Goal: Information Seeking & Learning: Check status

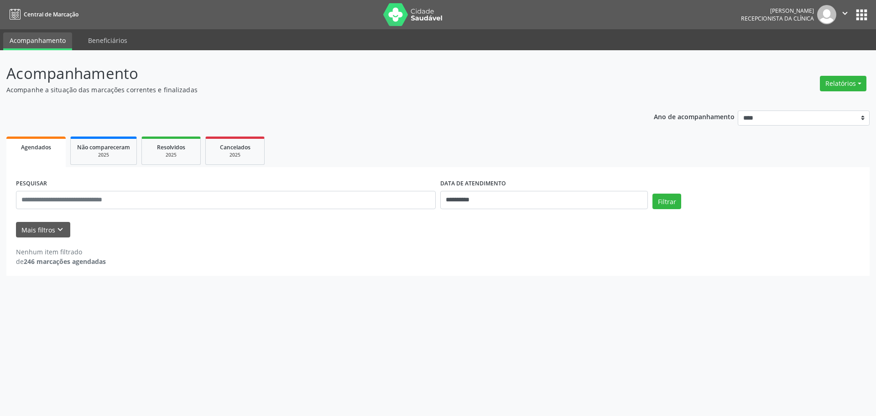
click at [486, 238] on div "Nenhum item filtrado de 246 marcações agendadas" at bounding box center [438, 251] width 844 height 29
click at [500, 204] on input "**********" at bounding box center [544, 200] width 208 height 18
click at [509, 298] on span "24" at bounding box center [507, 302] width 18 height 18
type input "**********"
click at [688, 222] on div "Mais filtros keyboard_arrow_down" at bounding box center [438, 230] width 848 height 16
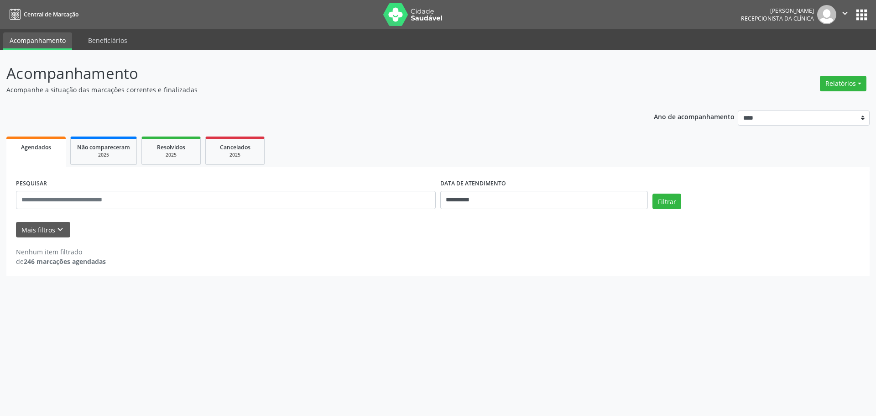
click at [670, 218] on form "**********" at bounding box center [438, 207] width 844 height 61
click at [670, 210] on div "Filtrar" at bounding box center [756, 204] width 212 height 22
click at [670, 205] on button "Filtrar" at bounding box center [666, 201] width 29 height 16
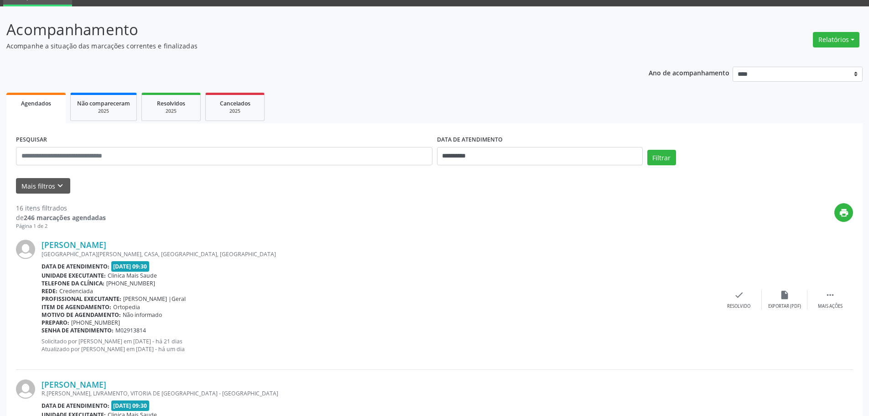
scroll to position [91, 0]
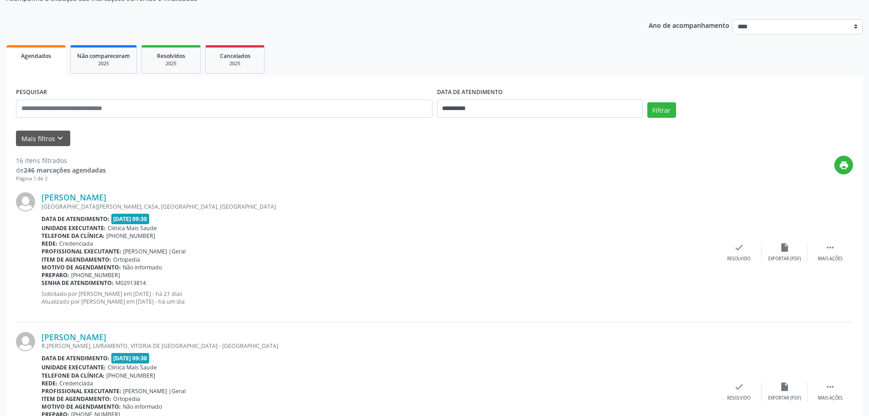
drag, startPoint x: 309, startPoint y: 320, endPoint x: 33, endPoint y: 201, distance: 300.8
click at [33, 201] on div "[PERSON_NAME] [GEOGRAPHIC_DATA][PERSON_NAME], CASA, [GEOGRAPHIC_DATA], [GEOGRAP…" at bounding box center [434, 251] width 837 height 139
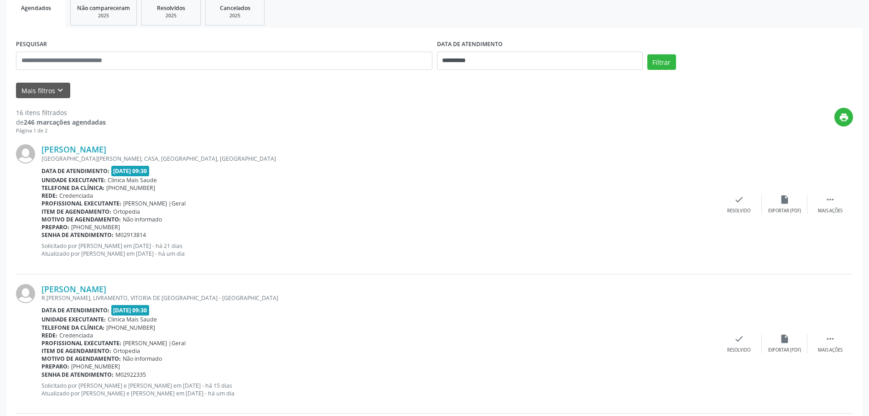
scroll to position [182, 0]
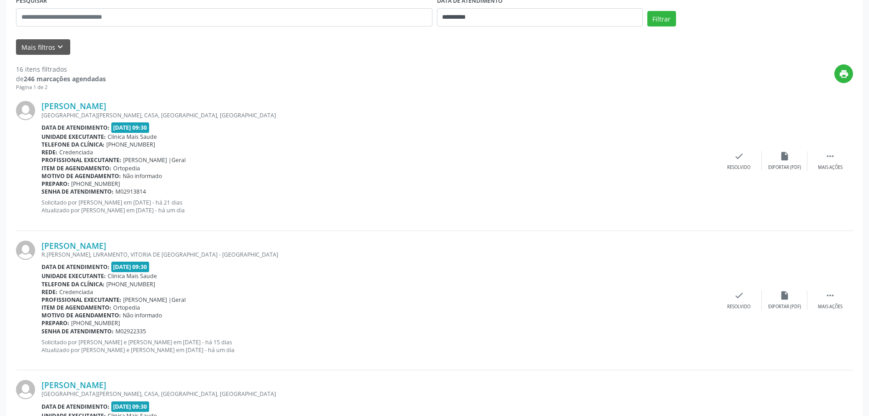
drag, startPoint x: 73, startPoint y: 245, endPoint x: 253, endPoint y: 342, distance: 205.1
click at [253, 342] on div "[PERSON_NAME] R.[PERSON_NAME], LIVRAMENTO, VITORIA DE [GEOGRAPHIC_DATA] - [GEOG…" at bounding box center [434, 300] width 837 height 139
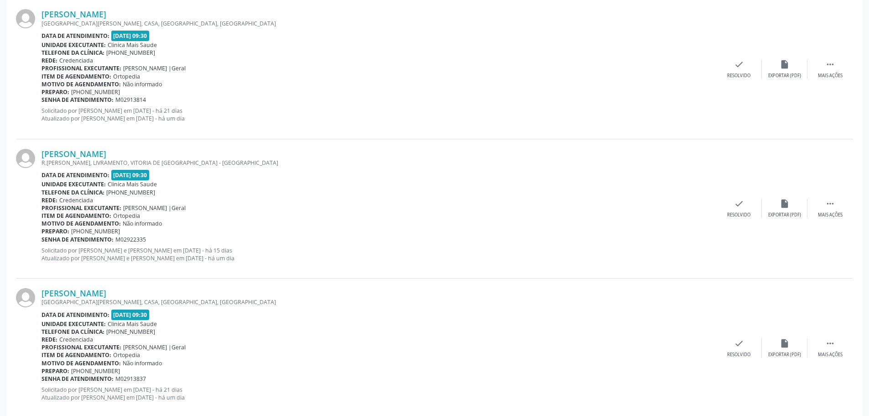
scroll to position [410, 0]
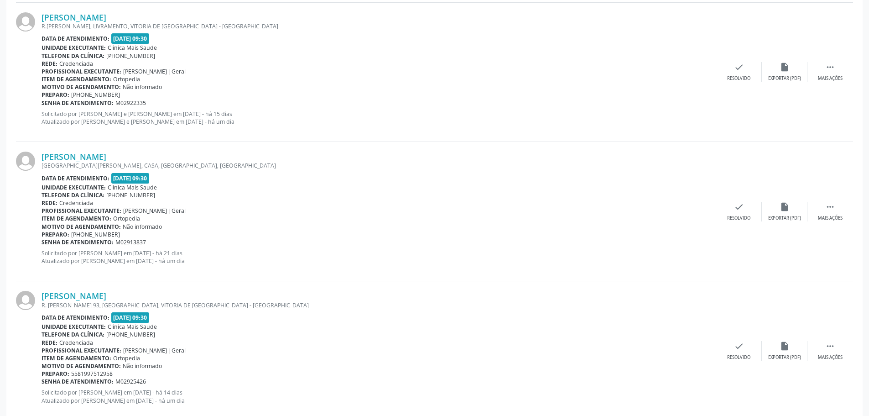
drag, startPoint x: 49, startPoint y: 155, endPoint x: 270, endPoint y: 257, distance: 242.8
click at [270, 257] on div "[PERSON_NAME] [GEOGRAPHIC_DATA][PERSON_NAME], CASA, [GEOGRAPHIC_DATA], [GEOGRAP…" at bounding box center [434, 211] width 837 height 139
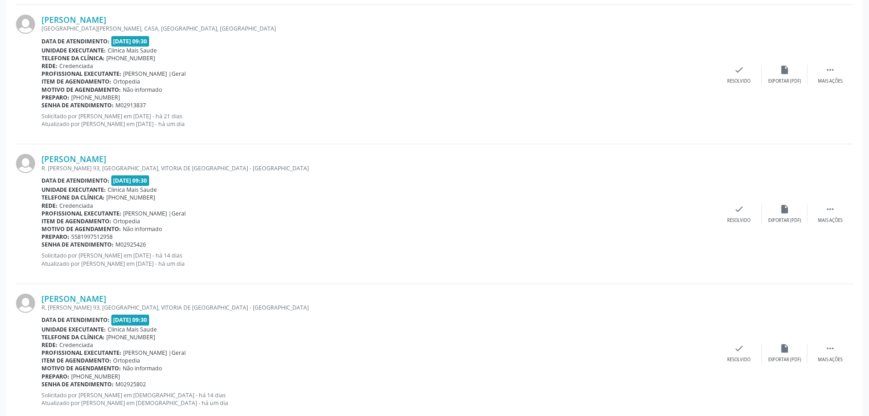
scroll to position [639, 0]
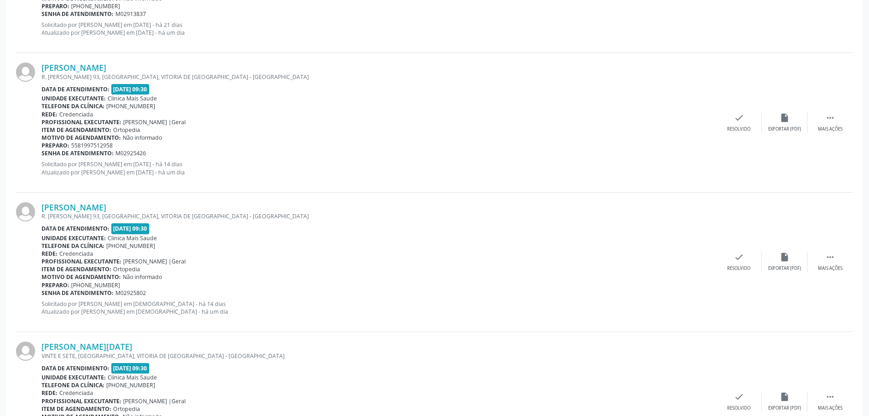
drag, startPoint x: 256, startPoint y: 178, endPoint x: 26, endPoint y: 71, distance: 253.8
click at [26, 71] on div "[PERSON_NAME] R. [PERSON_NAME] 93, [GEOGRAPHIC_DATA], VITORIA DE [GEOGRAPHIC_DA…" at bounding box center [434, 122] width 837 height 139
drag, startPoint x: 299, startPoint y: 317, endPoint x: 124, endPoint y: 247, distance: 188.5
click at [147, 269] on div "[PERSON_NAME] R. [PERSON_NAME] 93, [GEOGRAPHIC_DATA], VITORIA DE [GEOGRAPHIC_DA…" at bounding box center [379, 261] width 675 height 119
drag, startPoint x: 124, startPoint y: 247, endPoint x: 102, endPoint y: 221, distance: 33.3
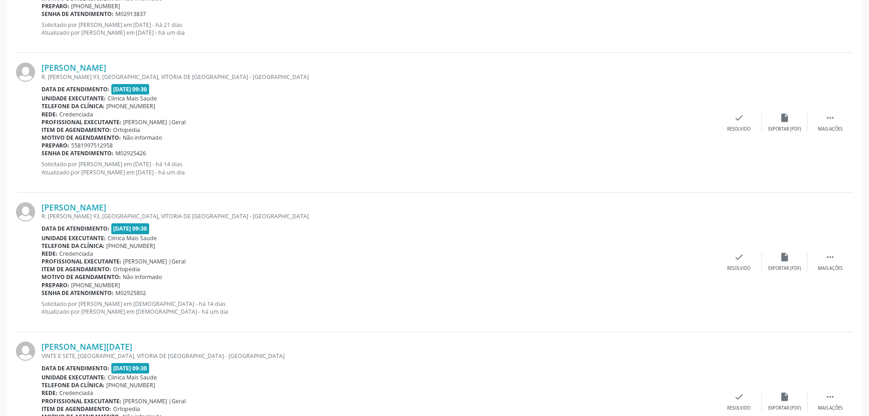
click at [121, 242] on div "[PERSON_NAME] R. [PERSON_NAME] 93, [GEOGRAPHIC_DATA], VITORIA DE [GEOGRAPHIC_DA…" at bounding box center [379, 261] width 675 height 119
drag, startPoint x: 102, startPoint y: 221, endPoint x: 76, endPoint y: 214, distance: 27.4
click at [76, 214] on div "[PERSON_NAME] R. [PERSON_NAME] 93, [GEOGRAPHIC_DATA], VITORIA DE [GEOGRAPHIC_DA…" at bounding box center [379, 261] width 675 height 119
click at [278, 309] on p "Solicitado por [PERSON_NAME] em [DEMOGRAPHIC_DATA] - há 14 dias Atualizado por …" at bounding box center [379, 308] width 675 height 16
drag, startPoint x: 287, startPoint y: 322, endPoint x: 63, endPoint y: 213, distance: 249.1
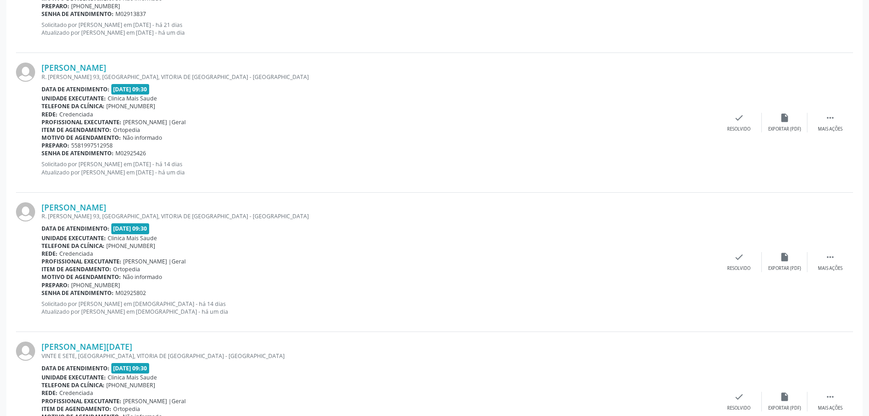
click at [63, 213] on div "[PERSON_NAME] R. [PERSON_NAME] 93, [GEOGRAPHIC_DATA], VITORIA DE [GEOGRAPHIC_DA…" at bounding box center [434, 261] width 837 height 139
click at [318, 260] on div "Profissional executante: [PERSON_NAME] |Geral" at bounding box center [379, 261] width 675 height 8
drag, startPoint x: 297, startPoint y: 303, endPoint x: 40, endPoint y: 206, distance: 275.6
click at [40, 206] on div "[PERSON_NAME] R. [PERSON_NAME] 93, [GEOGRAPHIC_DATA], VITORIA DE [GEOGRAPHIC_DA…" at bounding box center [434, 261] width 837 height 139
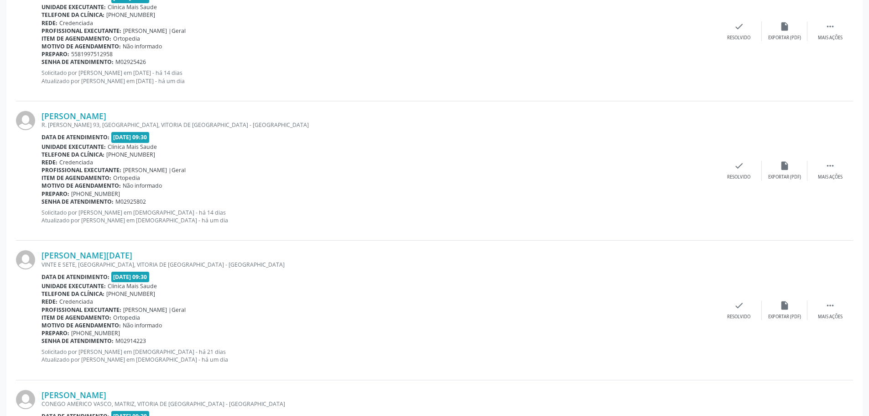
scroll to position [821, 0]
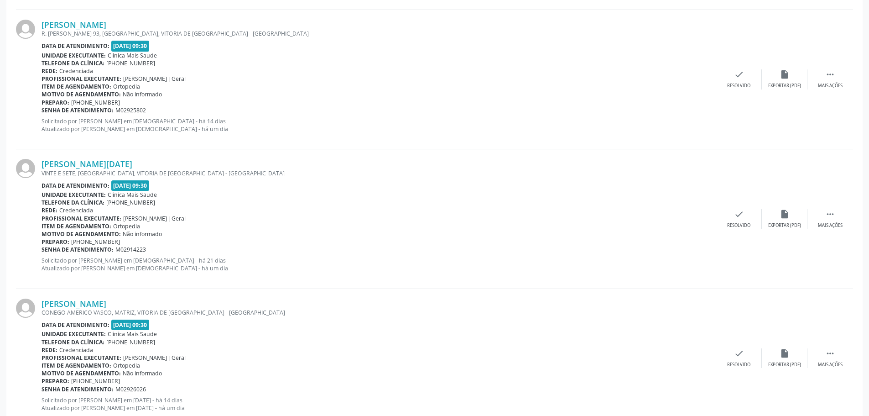
drag, startPoint x: 37, startPoint y: 161, endPoint x: 261, endPoint y: 279, distance: 252.6
click at [261, 279] on div "[PERSON_NAME][DATE] VINTE E SETE, [GEOGRAPHIC_DATA], [GEOGRAPHIC_DATA] DE [GEOG…" at bounding box center [434, 218] width 837 height 139
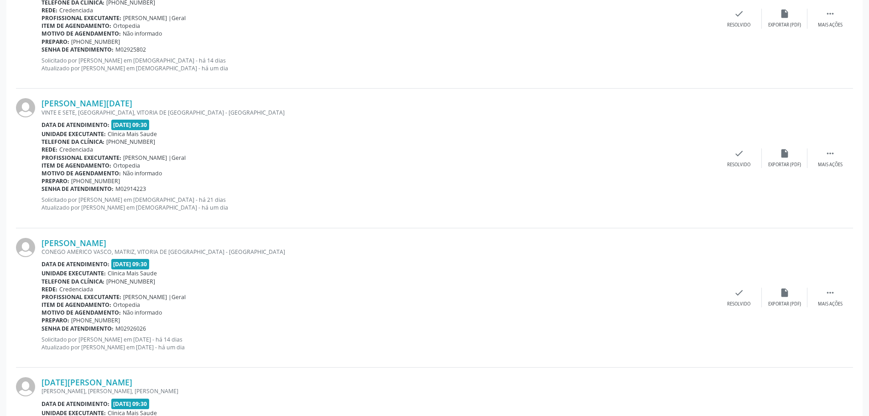
scroll to position [958, 0]
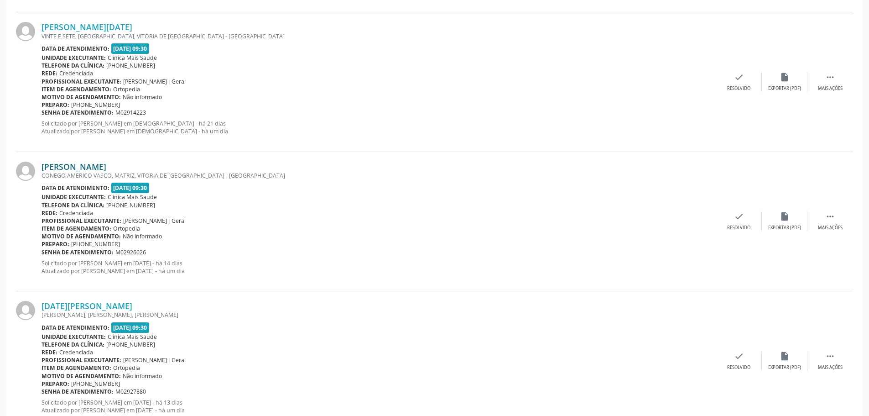
drag, startPoint x: 257, startPoint y: 273, endPoint x: 44, endPoint y: 166, distance: 238.7
click at [44, 166] on div "[PERSON_NAME] CONEGO AMERICO VASCO, [GEOGRAPHIC_DATA], VITORIA DE [GEOGRAPHIC_D…" at bounding box center [379, 220] width 675 height 119
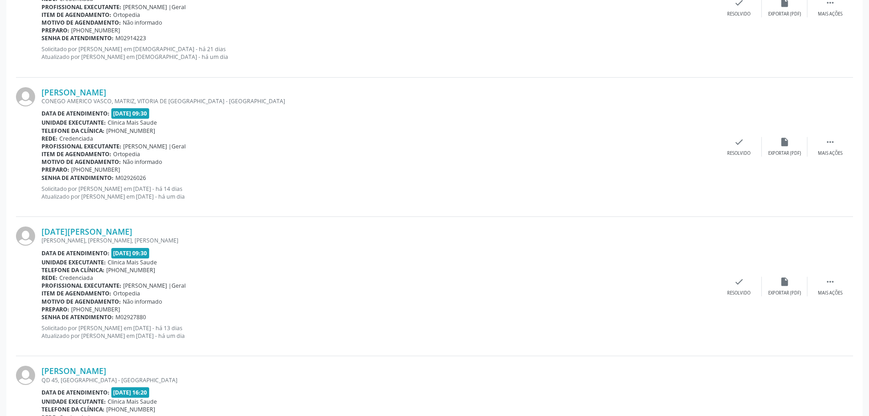
scroll to position [1186, 0]
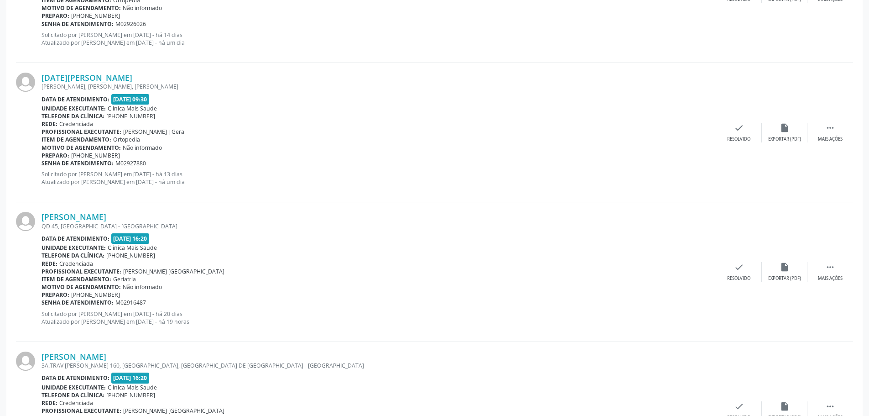
drag, startPoint x: 42, startPoint y: 79, endPoint x: 325, endPoint y: 185, distance: 302.8
click at [325, 185] on div "[DATE][PERSON_NAME] [PERSON_NAME], [PERSON_NAME], [PERSON_NAME] Data de atendim…" at bounding box center [434, 132] width 837 height 139
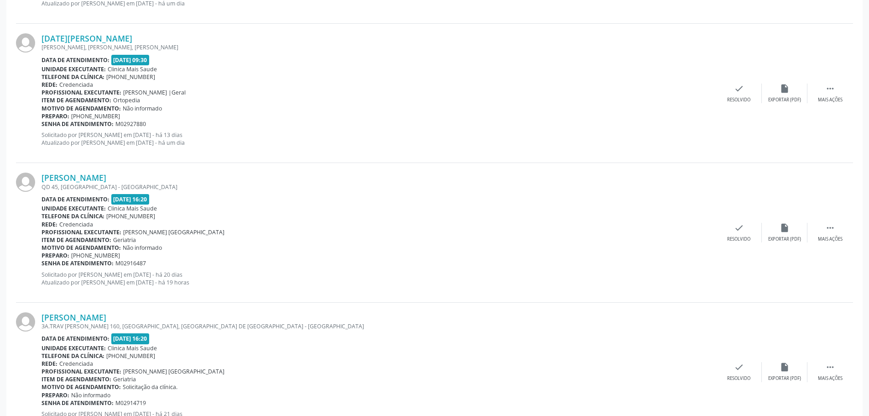
scroll to position [1277, 0]
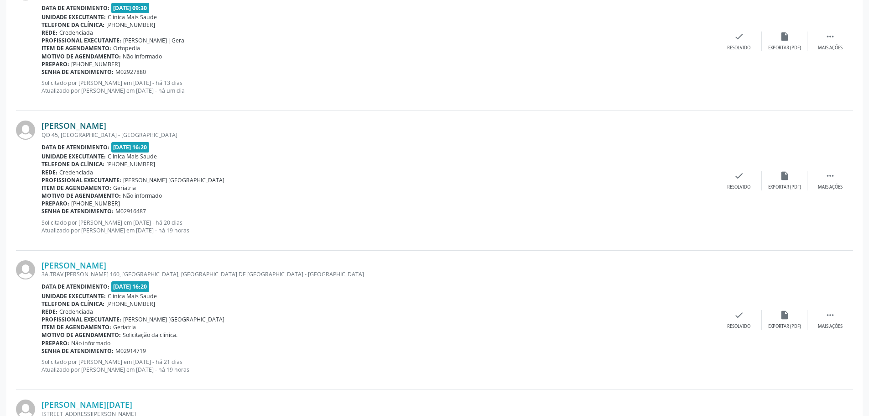
drag, startPoint x: 290, startPoint y: 245, endPoint x: 42, endPoint y: 123, distance: 276.0
click at [42, 123] on div "[PERSON_NAME] QD 45, [GEOGRAPHIC_DATA] - [GEOGRAPHIC_DATA] Data de atendimento:…" at bounding box center [434, 180] width 837 height 139
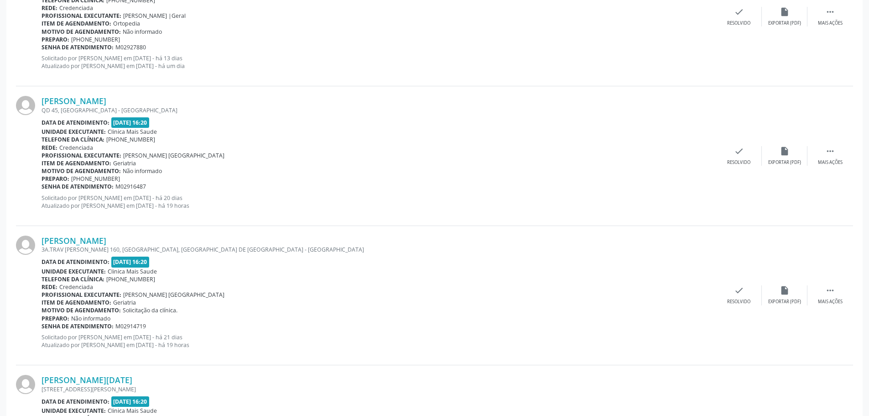
scroll to position [1323, 0]
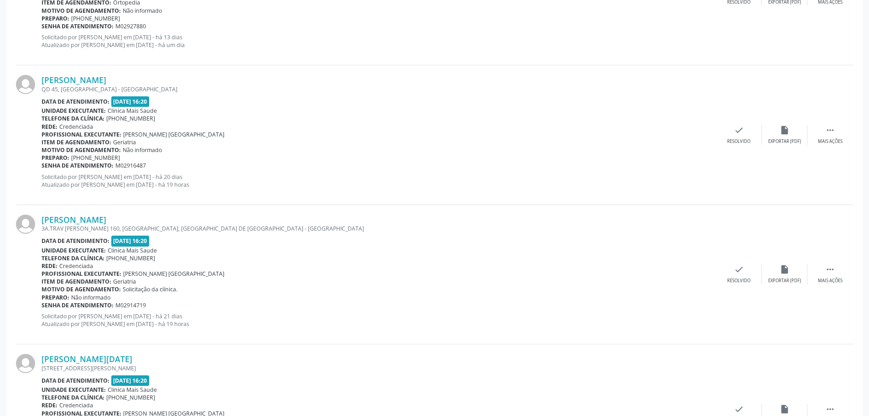
drag, startPoint x: 283, startPoint y: 327, endPoint x: 39, endPoint y: 219, distance: 266.7
click at [39, 219] on div "[PERSON_NAME] 3A.TRAV [PERSON_NAME] 160, [GEOGRAPHIC_DATA], [GEOGRAPHIC_DATA] D…" at bounding box center [434, 274] width 837 height 139
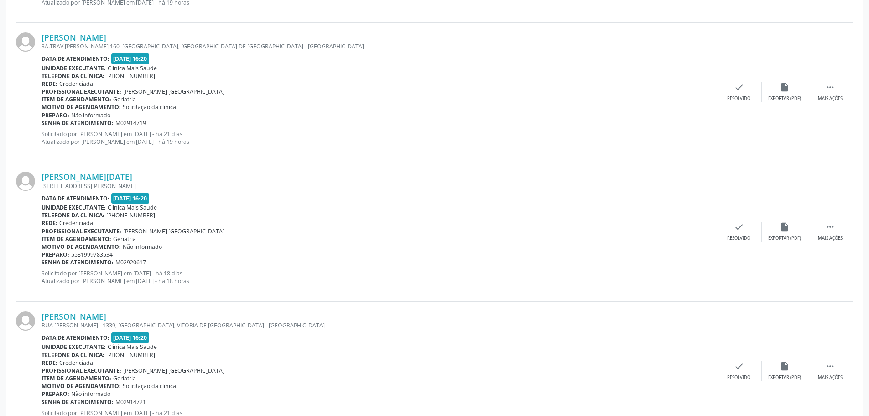
scroll to position [1505, 0]
drag, startPoint x: 241, startPoint y: 289, endPoint x: 46, endPoint y: 169, distance: 229.1
click at [46, 169] on div "[PERSON_NAME][DATE] [STREET_ADDRESS][PERSON_NAME] Data de atendimento: [DATE] 1…" at bounding box center [434, 230] width 837 height 139
drag, startPoint x: 39, startPoint y: 175, endPoint x: 245, endPoint y: 277, distance: 230.1
click at [245, 277] on div "[PERSON_NAME][DATE] [STREET_ADDRESS][PERSON_NAME] Data de atendimento: [DATE] 1…" at bounding box center [434, 230] width 837 height 139
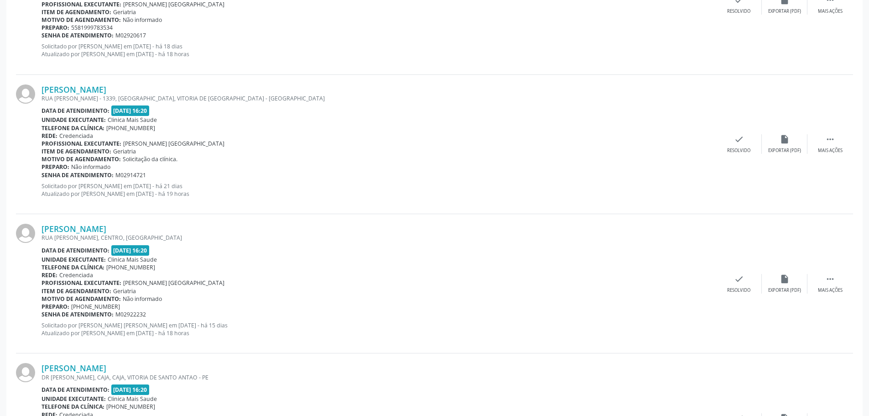
scroll to position [1733, 0]
drag, startPoint x: 284, startPoint y: 205, endPoint x: 25, endPoint y: 81, distance: 287.2
click at [25, 81] on div "[PERSON_NAME] RUA EURICO VALOIS - 1339, [GEOGRAPHIC_DATA], VITORIA DE [GEOGRAPH…" at bounding box center [434, 142] width 837 height 139
drag, startPoint x: 307, startPoint y: 335, endPoint x: 18, endPoint y: 225, distance: 309.8
click at [18, 225] on div "[PERSON_NAME] [GEOGRAPHIC_DATA][PERSON_NAME], [GEOGRAPHIC_DATA], [GEOGRAPHIC_DA…" at bounding box center [434, 281] width 837 height 139
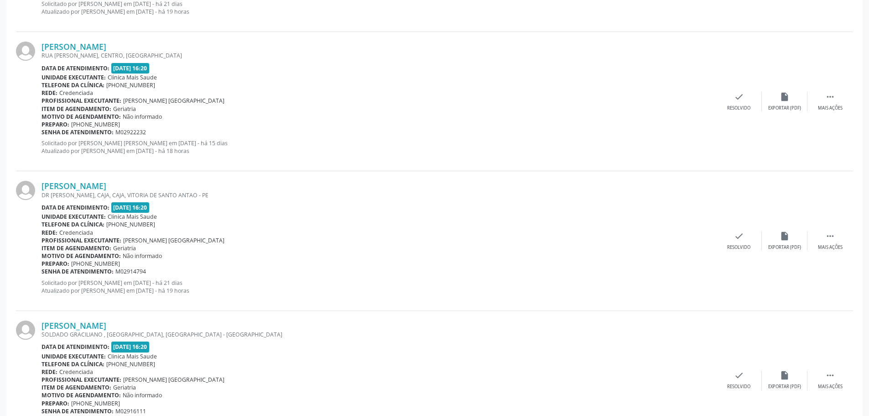
scroll to position [1961, 0]
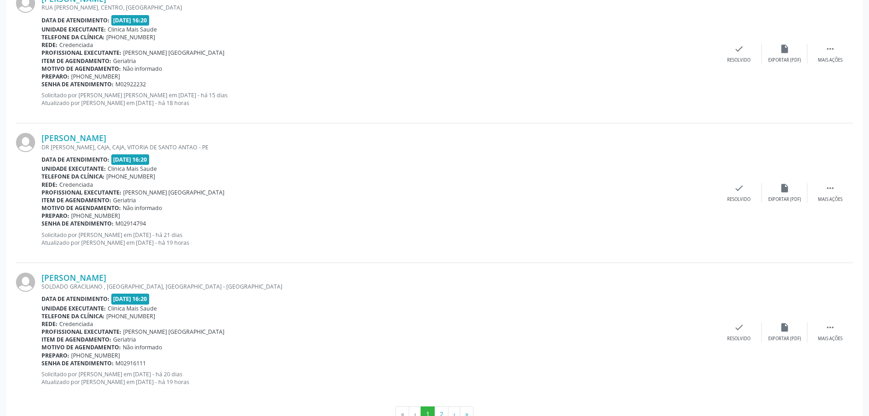
drag, startPoint x: 285, startPoint y: 249, endPoint x: 35, endPoint y: 136, distance: 274.3
click at [35, 136] on div "[PERSON_NAME] DR [PERSON_NAME], CAJA, CAJA, VITORIA DE [GEOGRAPHIC_DATA] - PE D…" at bounding box center [434, 192] width 837 height 139
click at [46, 154] on div "Data de atendimento: [DATE] 16:20" at bounding box center [379, 159] width 675 height 10
click at [52, 147] on div "DR [PERSON_NAME], CAJA, CAJA, VITORIA DE SANTO ANTAO - PE" at bounding box center [379, 147] width 675 height 8
click at [77, 140] on link "[PERSON_NAME]" at bounding box center [74, 138] width 65 height 10
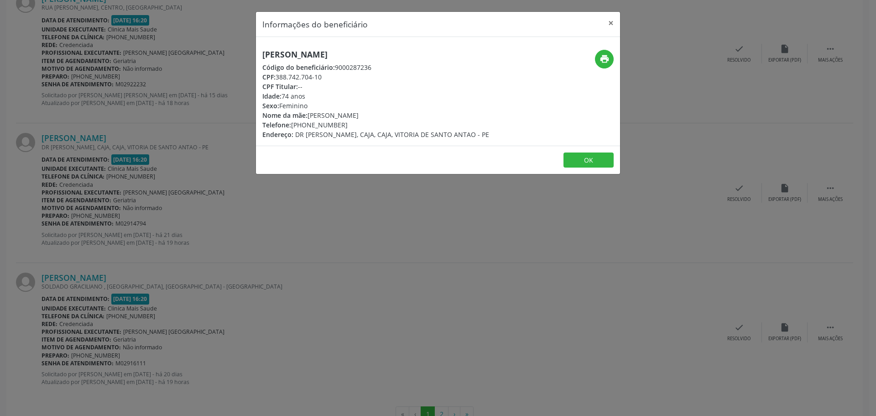
click at [38, 144] on div "Informações do beneficiário × [PERSON_NAME] Código do beneficiário: 9000287236 …" at bounding box center [438, 208] width 876 height 416
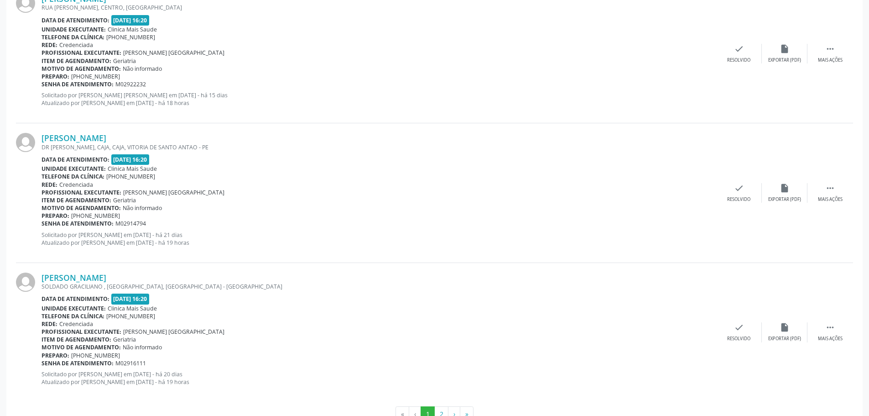
drag, startPoint x: 36, startPoint y: 144, endPoint x: 278, endPoint y: 252, distance: 265.2
click at [278, 252] on div "[PERSON_NAME] DR [PERSON_NAME], CAJA, CAJA, VITORIA DE [GEOGRAPHIC_DATA] - PE D…" at bounding box center [434, 192] width 837 height 139
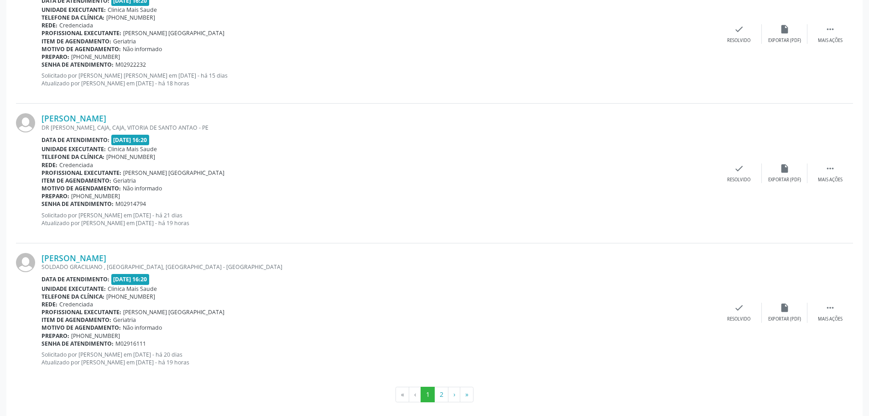
scroll to position [1990, 0]
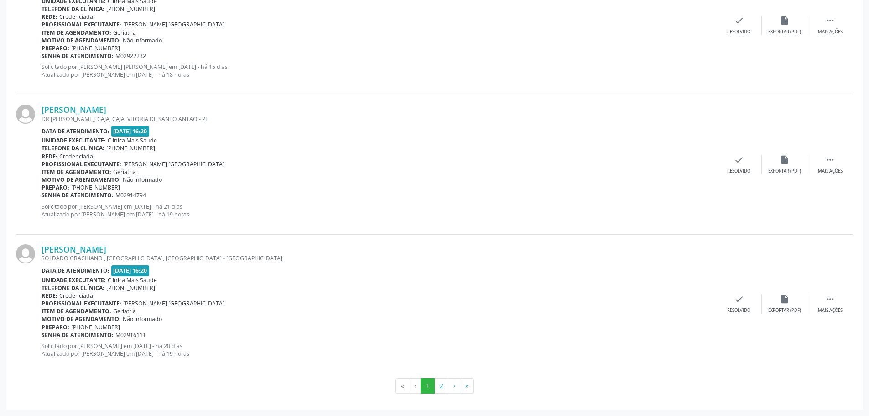
drag, startPoint x: 276, startPoint y: 356, endPoint x: 31, endPoint y: 244, distance: 269.2
click at [31, 244] on div "[PERSON_NAME] SOLDADO [PERSON_NAME] , [GEOGRAPHIC_DATA], [GEOGRAPHIC_DATA] - [G…" at bounding box center [434, 303] width 837 height 139
click at [442, 385] on button "2" at bounding box center [441, 386] width 14 height 16
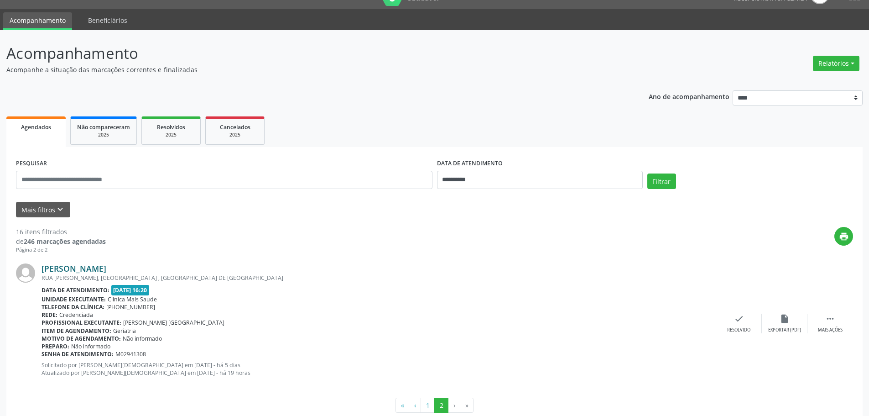
scroll to position [39, 0]
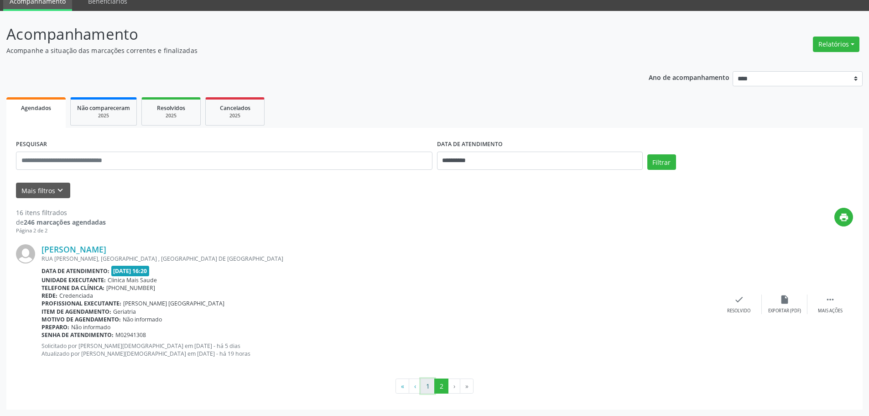
click at [432, 391] on button "1" at bounding box center [428, 386] width 14 height 16
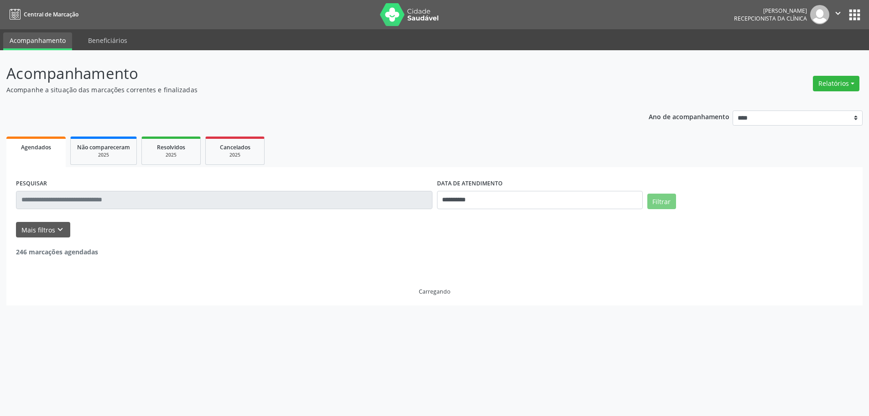
scroll to position [0, 0]
